Goal: Task Accomplishment & Management: Manage account settings

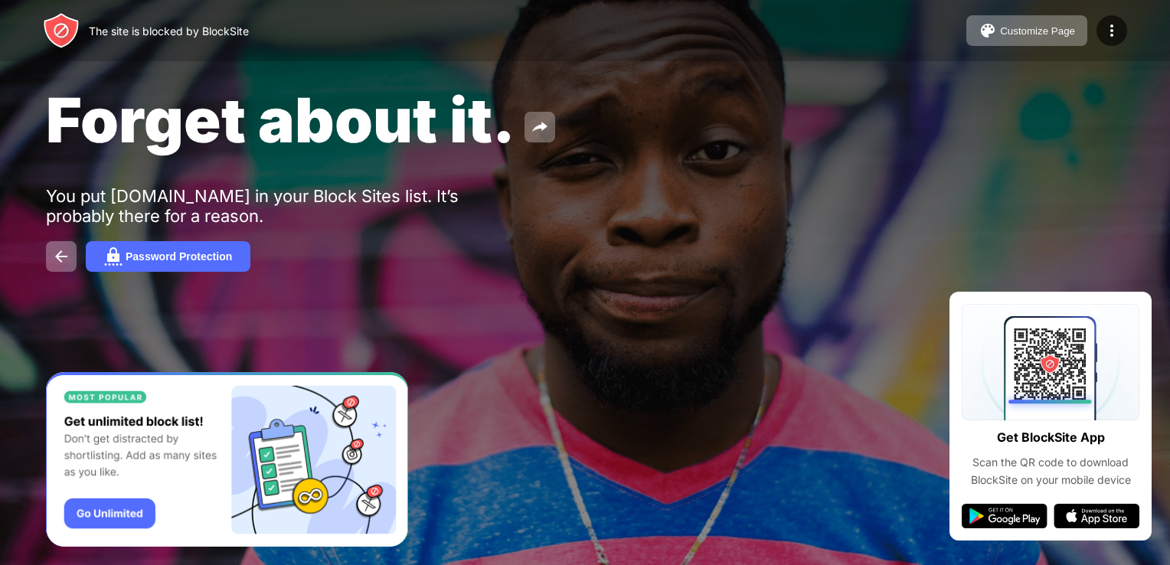
click at [268, 388] on img "Banner Message" at bounding box center [227, 459] width 362 height 175
click at [741, 464] on div at bounding box center [585, 282] width 1170 height 565
